Goal: Transaction & Acquisition: Download file/media

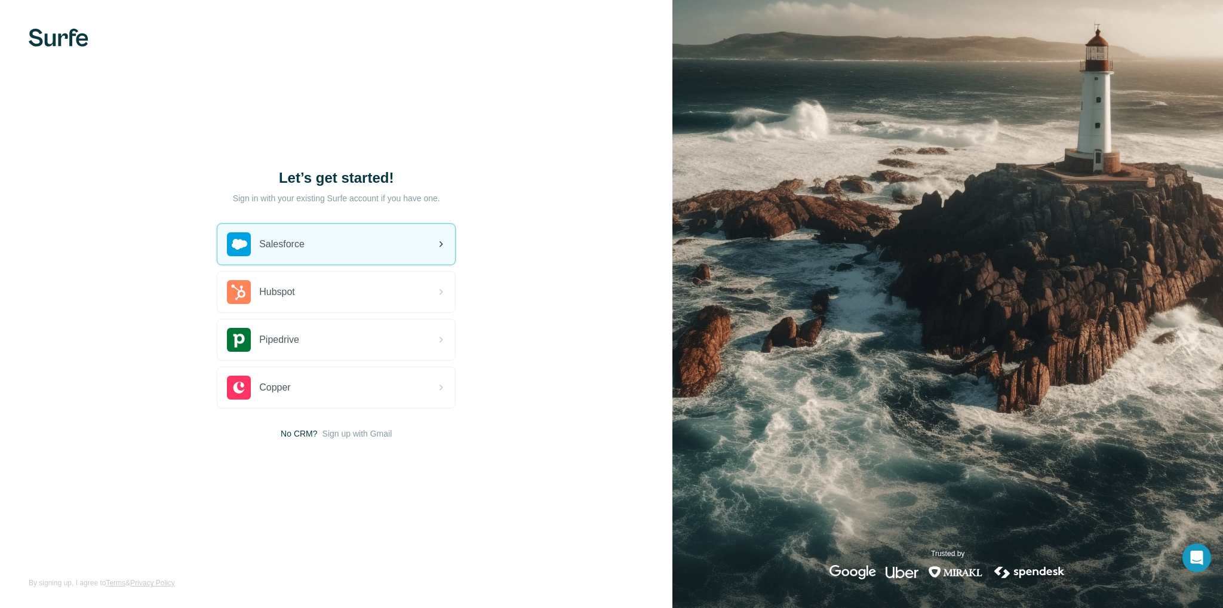
click at [324, 249] on div "Salesforce" at bounding box center [336, 244] width 238 height 41
click at [316, 231] on div "Salesforce" at bounding box center [336, 244] width 238 height 41
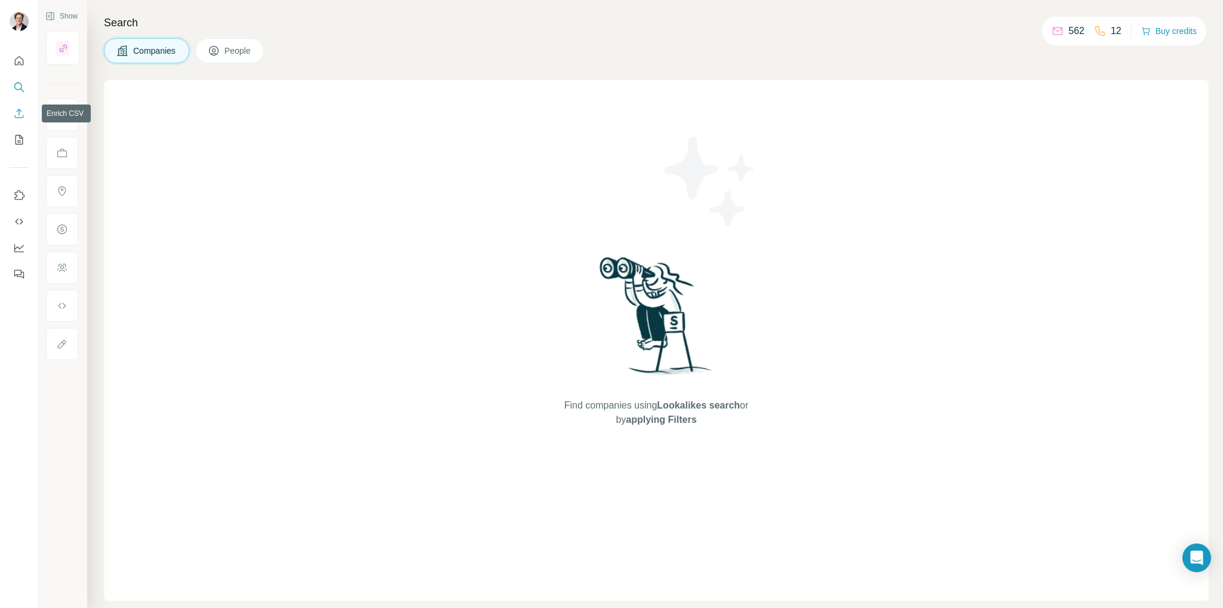
click at [20, 116] on icon "Enrich CSV" at bounding box center [19, 113] width 12 height 12
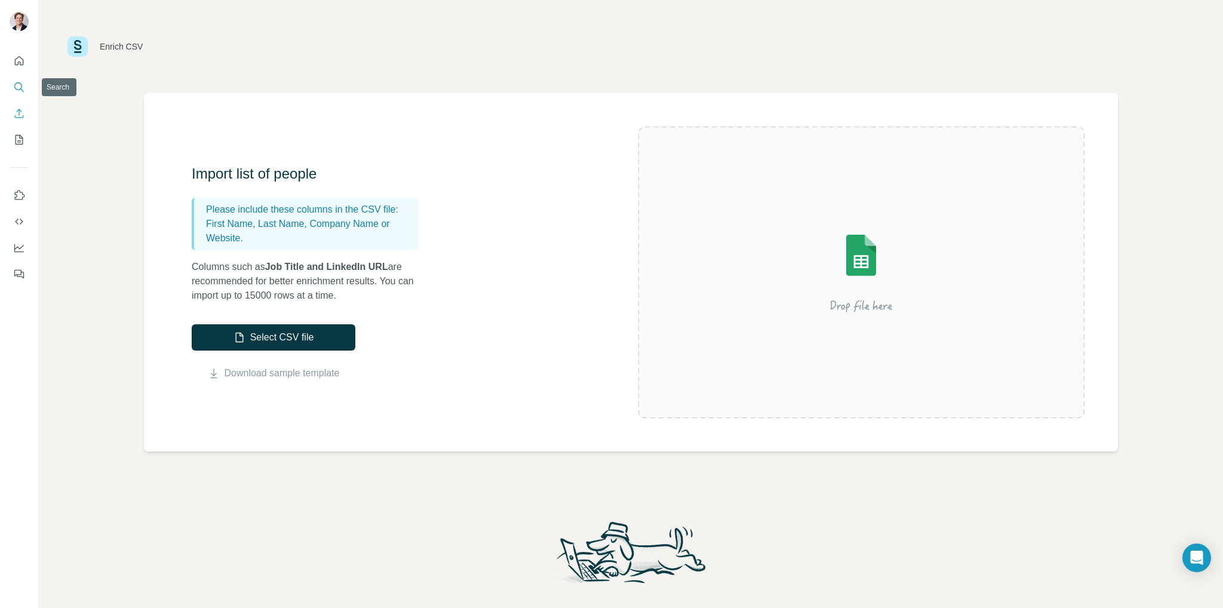
click at [23, 78] on button "Search" at bounding box center [19, 86] width 19 height 21
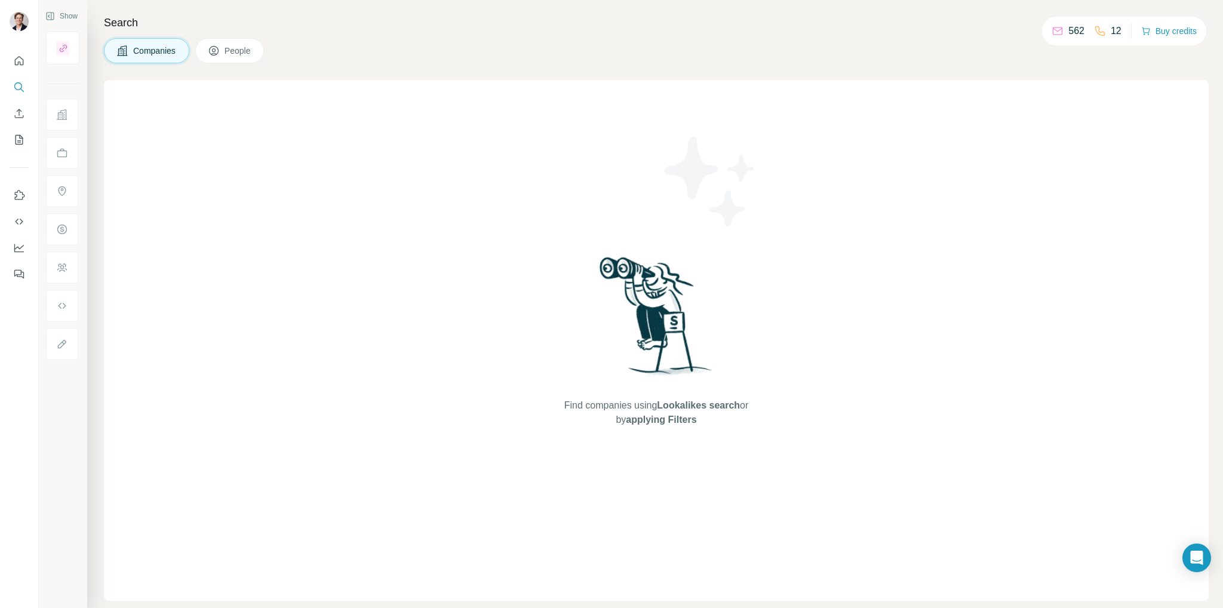
click at [224, 55] on button "People" at bounding box center [229, 50] width 69 height 25
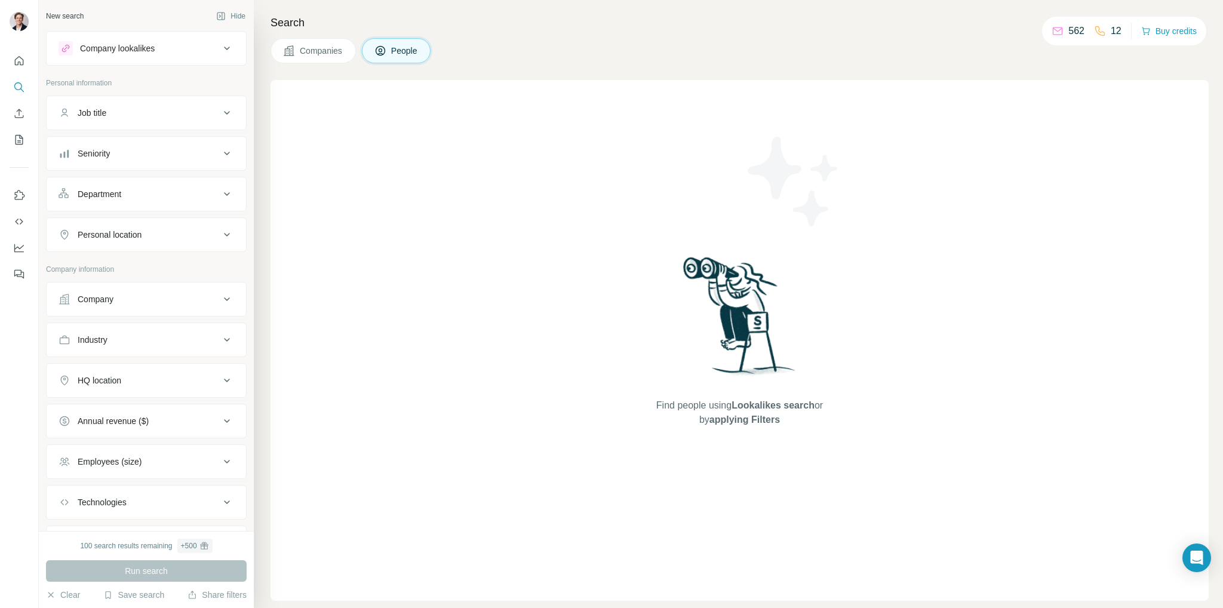
click at [379, 42] on button "People" at bounding box center [396, 50] width 69 height 25
click at [17, 137] on icon "My lists" at bounding box center [19, 140] width 12 height 12
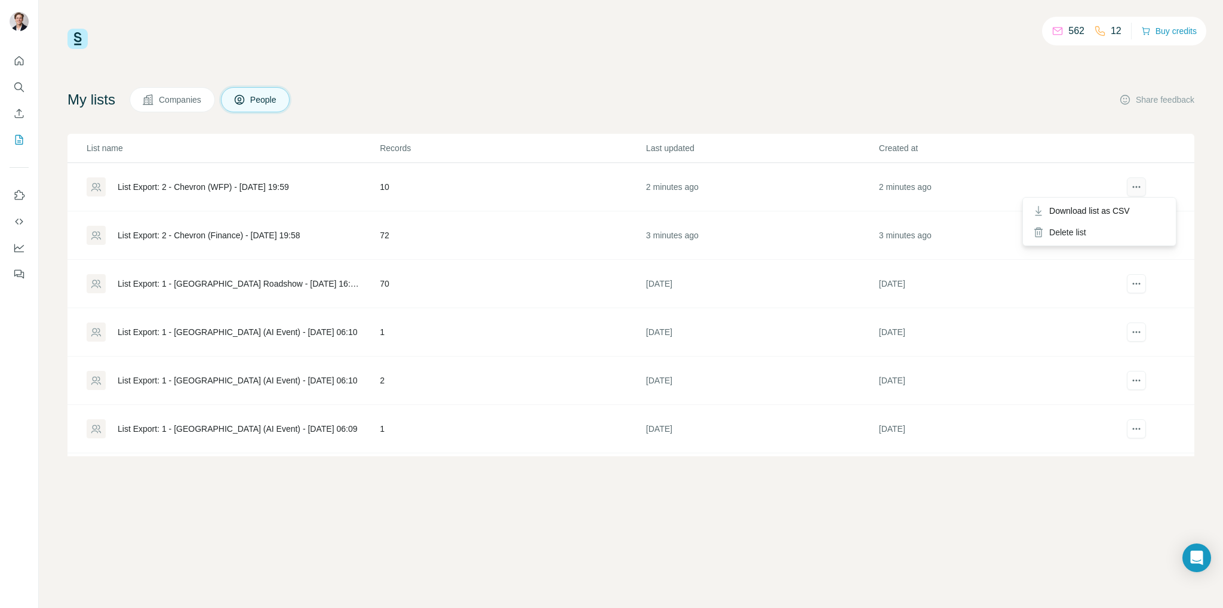
click at [1130, 187] on icon "actions" at bounding box center [1136, 187] width 12 height 12
click at [1089, 213] on span "Download list as CSV" at bounding box center [1089, 211] width 81 height 12
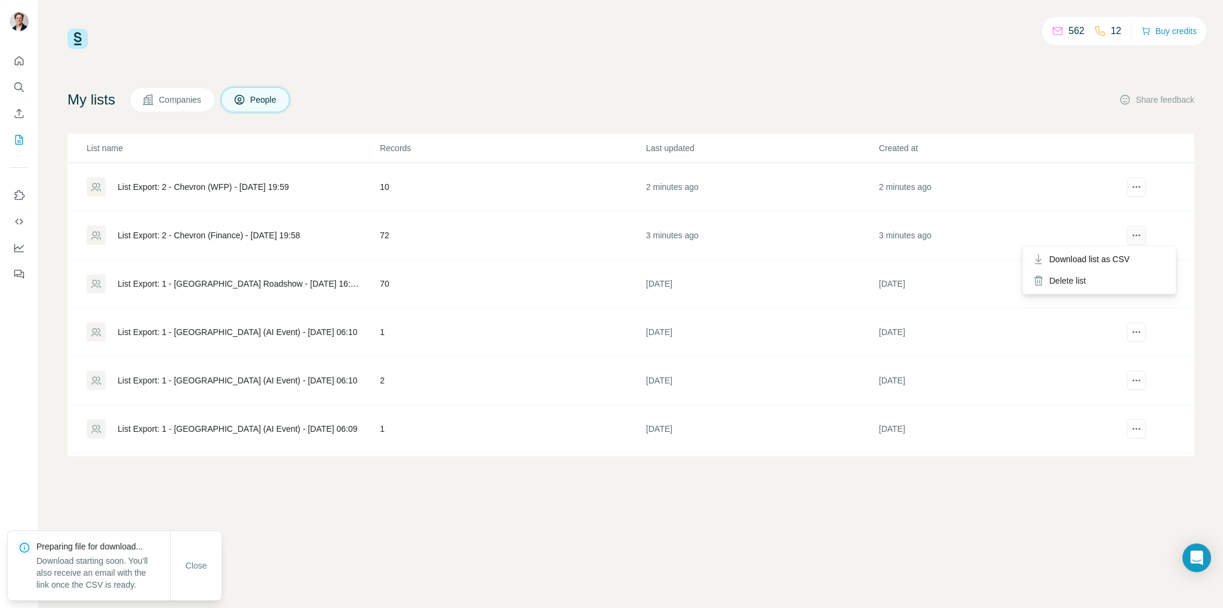
click at [1130, 239] on icon "actions" at bounding box center [1136, 235] width 12 height 12
click at [1130, 233] on icon "actions" at bounding box center [1136, 235] width 12 height 12
click at [1104, 255] on span "Download list as CSV" at bounding box center [1089, 259] width 81 height 12
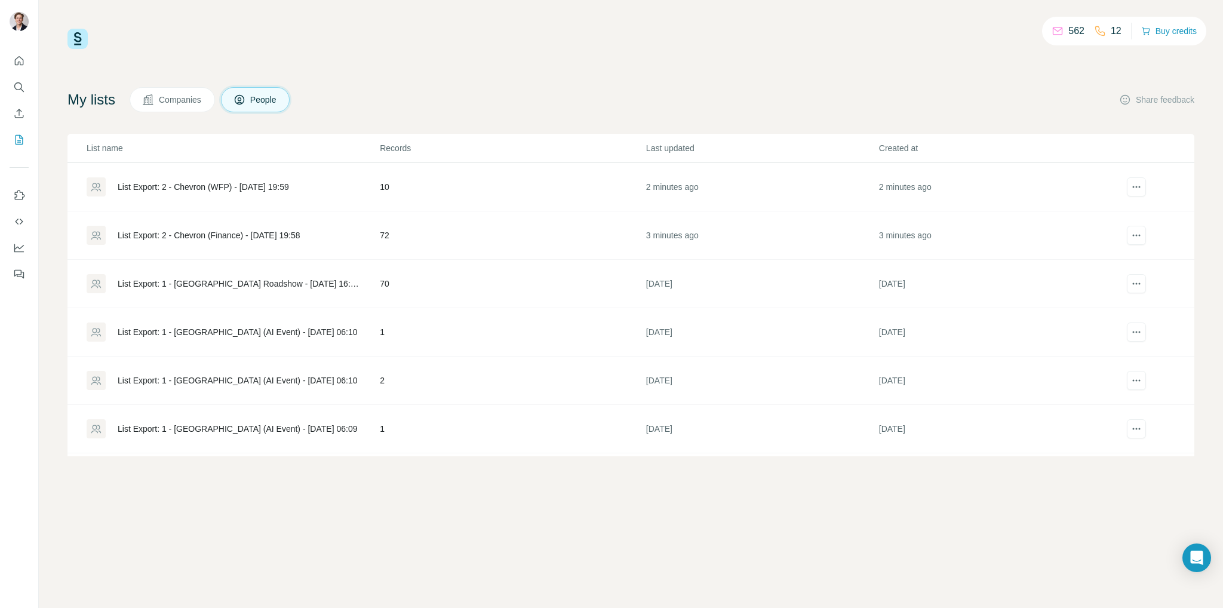
click at [593, 43] on div "562 12 Buy credits" at bounding box center [630, 39] width 1127 height 20
